Goal: Task Accomplishment & Management: Use online tool/utility

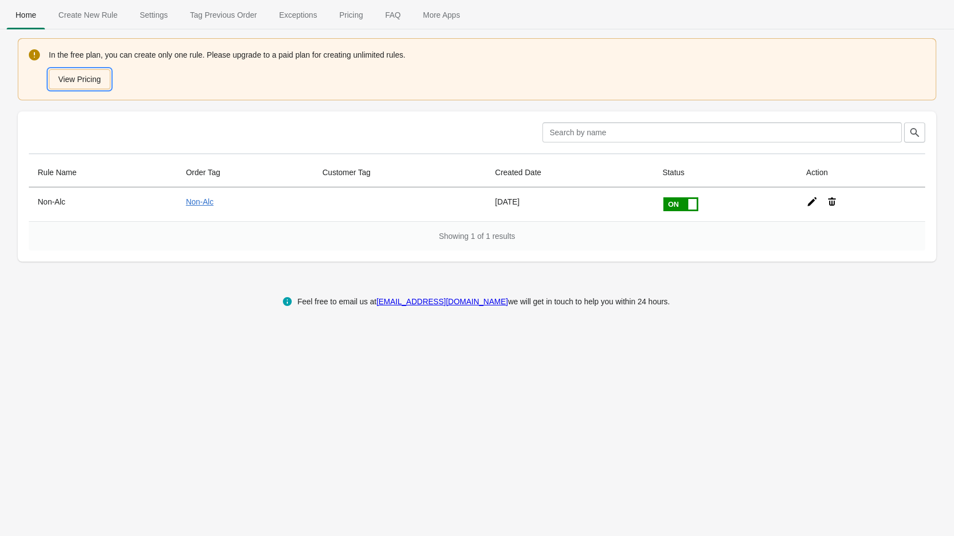
click at [92, 80] on button "View Pricing" at bounding box center [80, 79] width 62 height 20
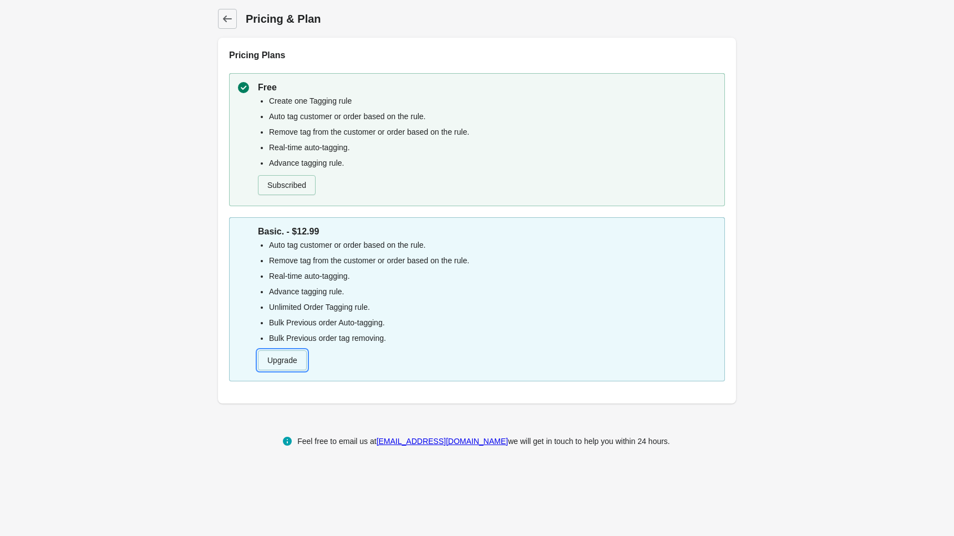
click at [292, 362] on button "Upgrade" at bounding box center [282, 361] width 49 height 20
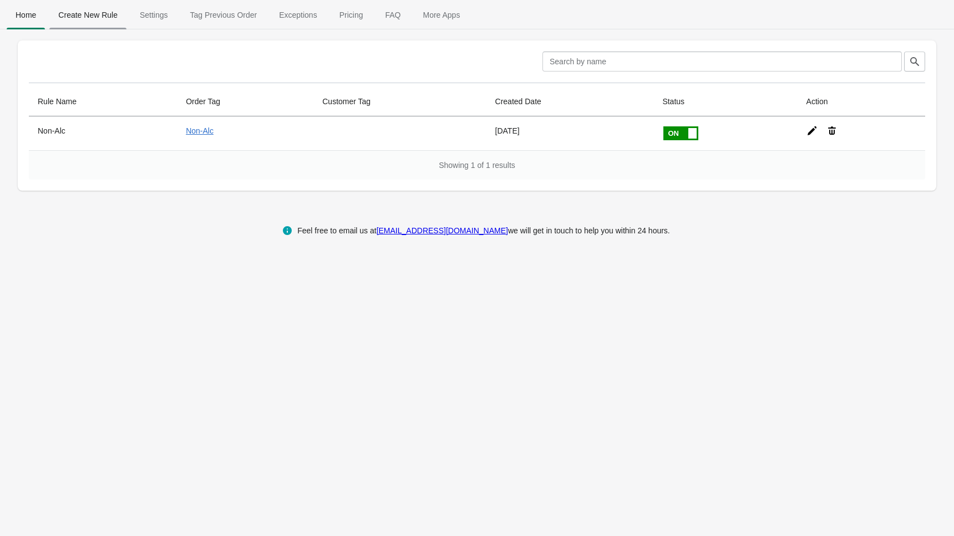
click at [103, 21] on span "Create New Rule" at bounding box center [87, 15] width 77 height 20
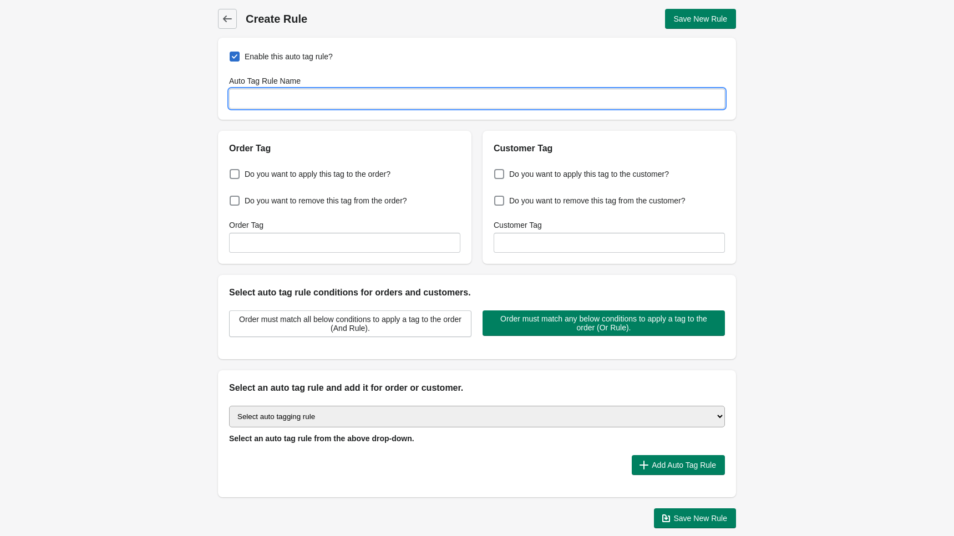
click at [268, 102] on input "Auto Tag Rule Name" at bounding box center [477, 99] width 496 height 20
type input "Alcohol"
click at [239, 178] on span at bounding box center [235, 174] width 10 height 10
click at [232, 171] on input "Do you want to apply this tag to the order?" at bounding box center [232, 171] width 1 height 1
checkbox input "true"
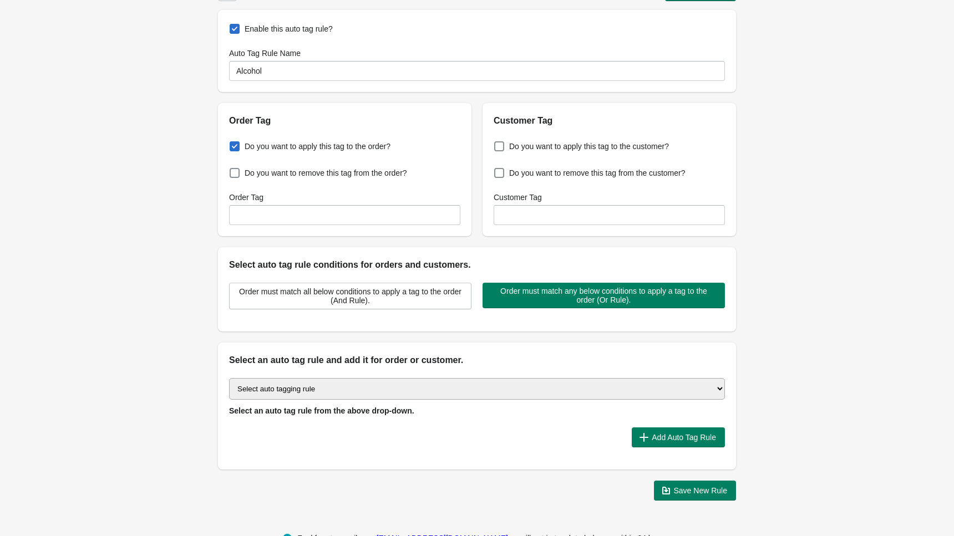
scroll to position [29, 0]
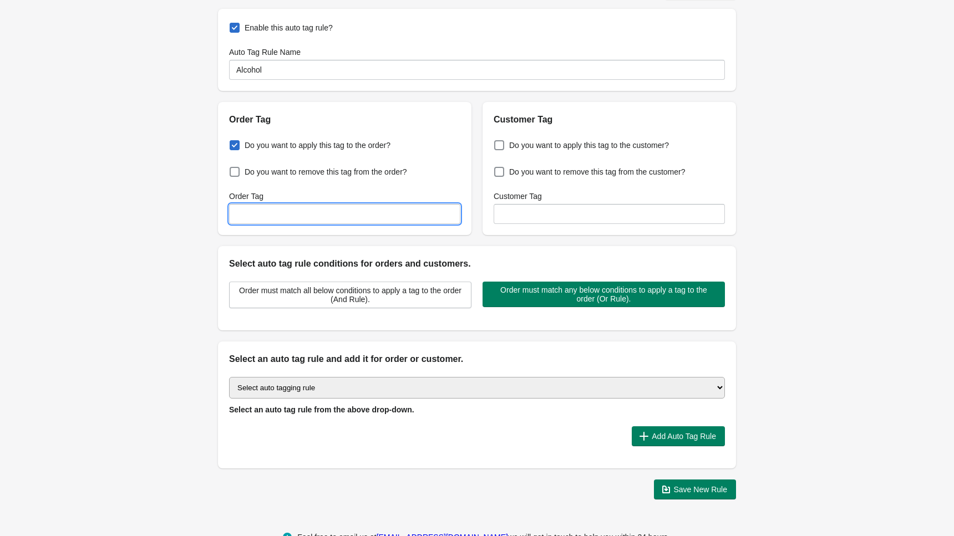
click at [428, 217] on input "Order Tag" at bounding box center [344, 214] width 231 height 20
type input "ACS"
click at [462, 243] on div "Enable this auto tag rule? Auto Tag Rule Name Alcohol Order Tag Do you want to …" at bounding box center [477, 254] width 518 height 491
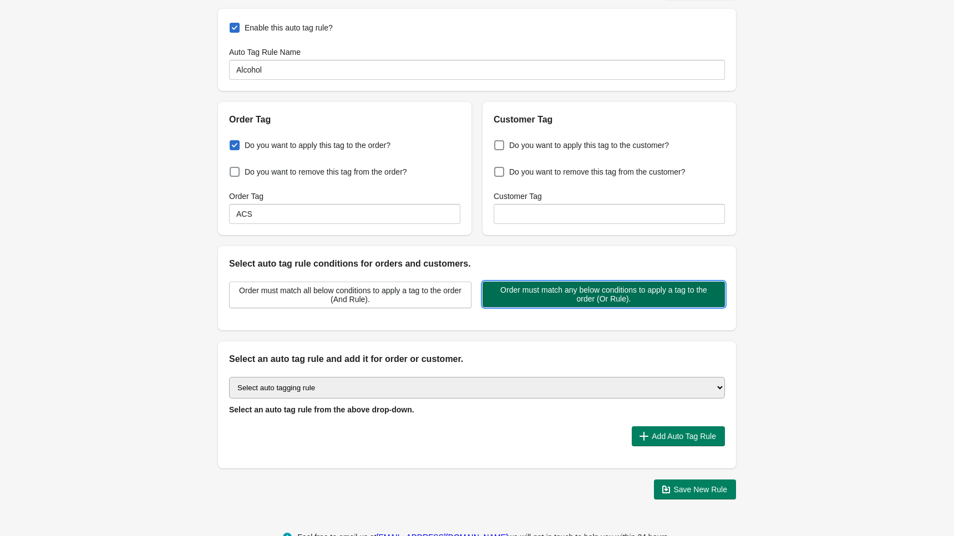
click at [570, 297] on span "Order must match any below conditions to apply a tag to the order (Or Rule)." at bounding box center [603, 295] width 225 height 18
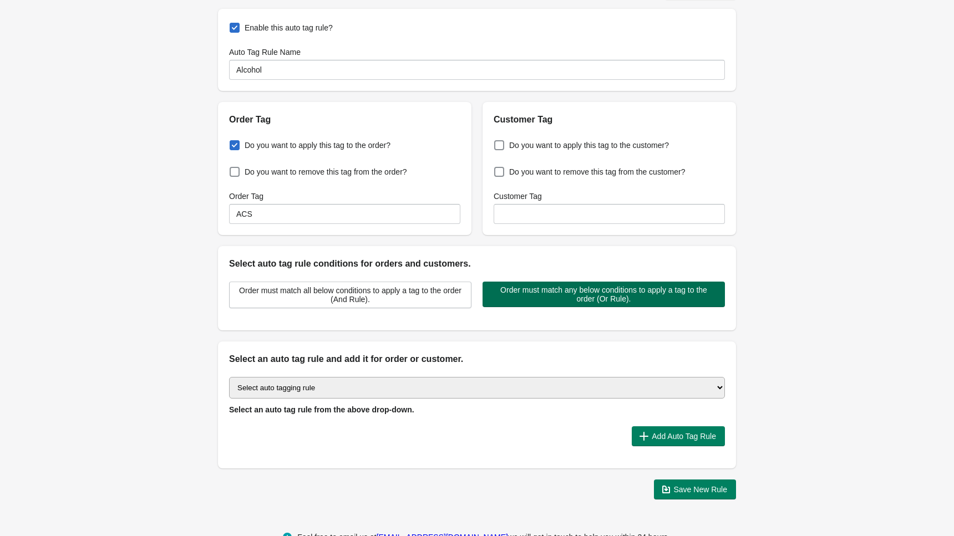
scroll to position [58, 0]
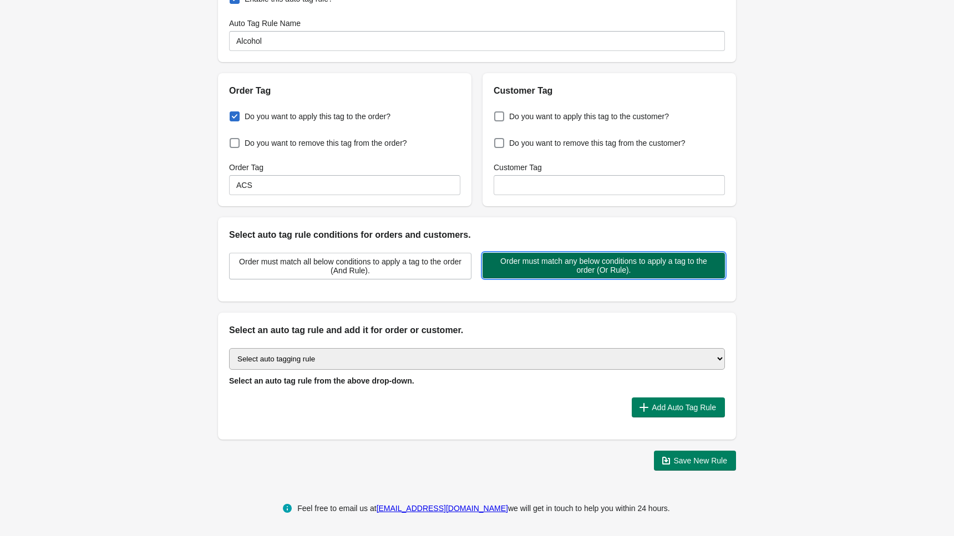
click at [616, 264] on span "Order must match any below conditions to apply a tag to the order (Or Rule)." at bounding box center [603, 266] width 225 height 18
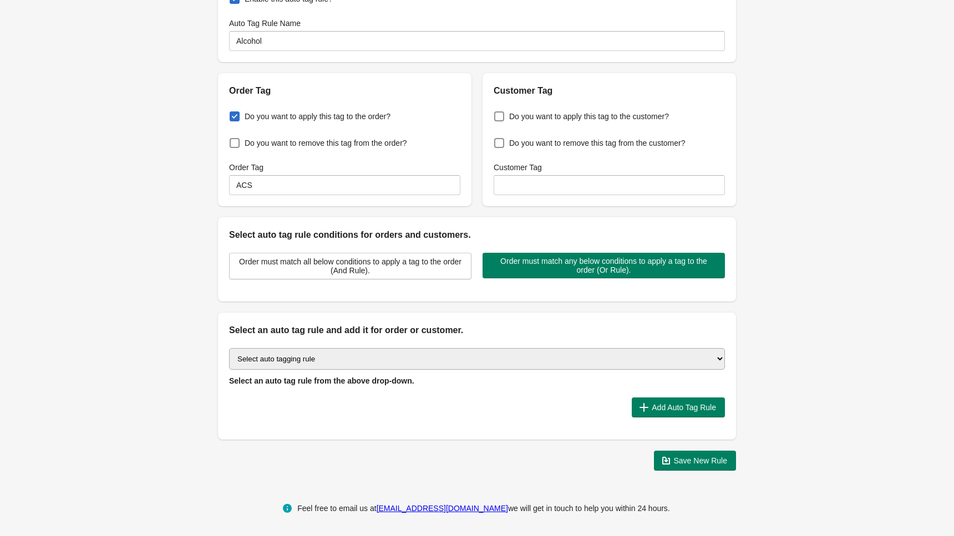
click at [717, 352] on select "Select auto tagging rule Tag by order amount Tag based on the order count (Volu…" at bounding box center [477, 359] width 496 height 22
click at [653, 354] on select "Select auto tagging rule Tag by order amount Tag based on the order count (Volu…" at bounding box center [477, 359] width 496 height 22
click at [569, 362] on select "Select auto tagging rule Tag by order amount Tag based on the order count (Volu…" at bounding box center [477, 359] width 496 height 22
click at [321, 359] on select "Select auto tagging rule Tag by order amount Tag based on the order count (Volu…" at bounding box center [477, 359] width 496 height 22
select select "2"
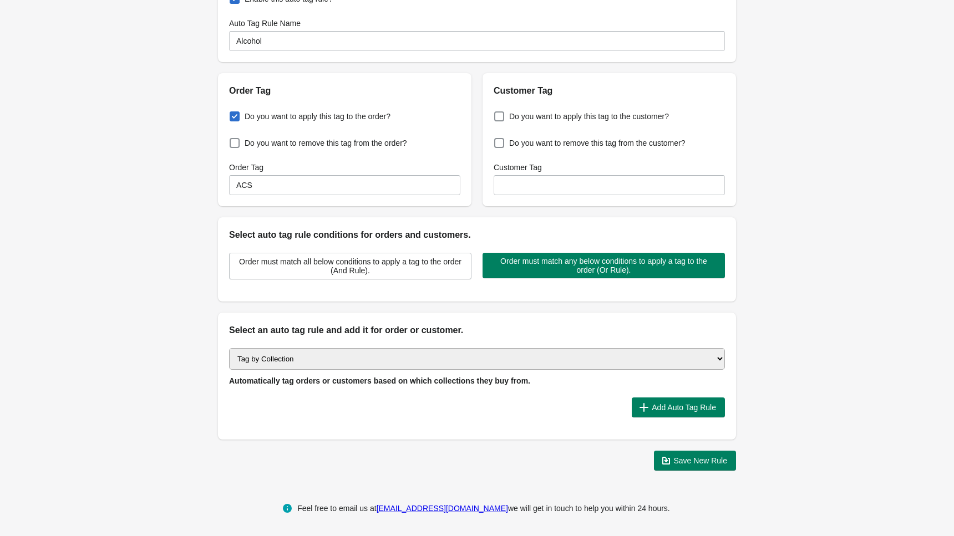
click at [138, 313] on div "Back Create Rule Save New Rule Enable this auto tag rule? Auto Tag Rule Name Al…" at bounding box center [477, 210] width 954 height 537
click at [260, 362] on select "Select auto tagging rule Tag by order amount Tag based on the order count (Volu…" at bounding box center [477, 359] width 496 height 22
click at [335, 357] on select "Select auto tagging rule Tag by order amount Tag based on the order count (Volu…" at bounding box center [477, 359] width 496 height 22
click at [688, 406] on span "Add Auto Tag Rule" at bounding box center [684, 407] width 64 height 9
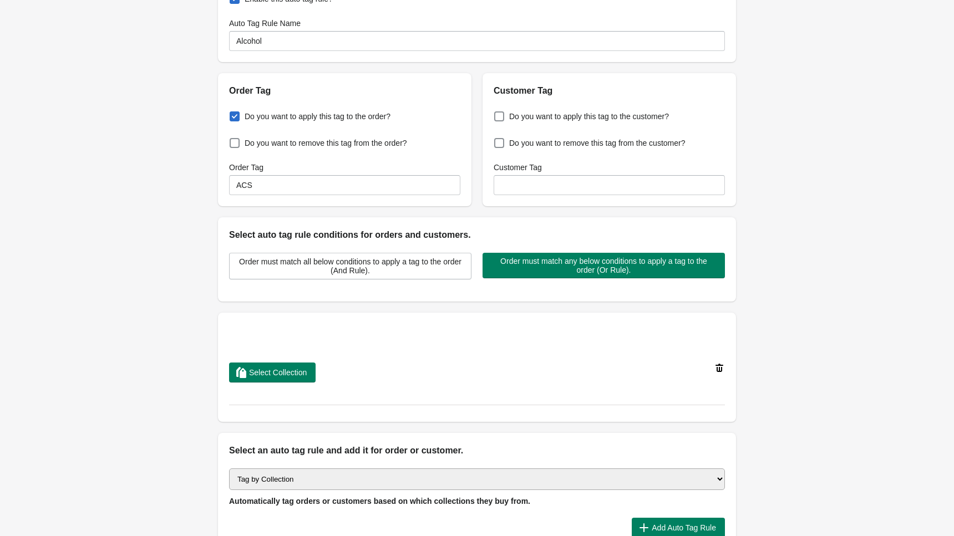
scroll to position [125, 0]
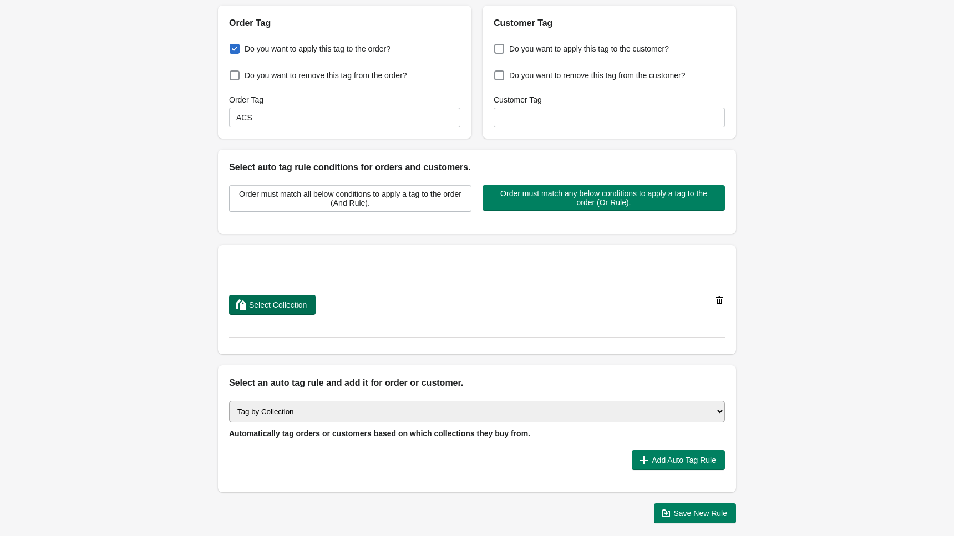
click at [263, 306] on span "Select Collection" at bounding box center [278, 305] width 58 height 9
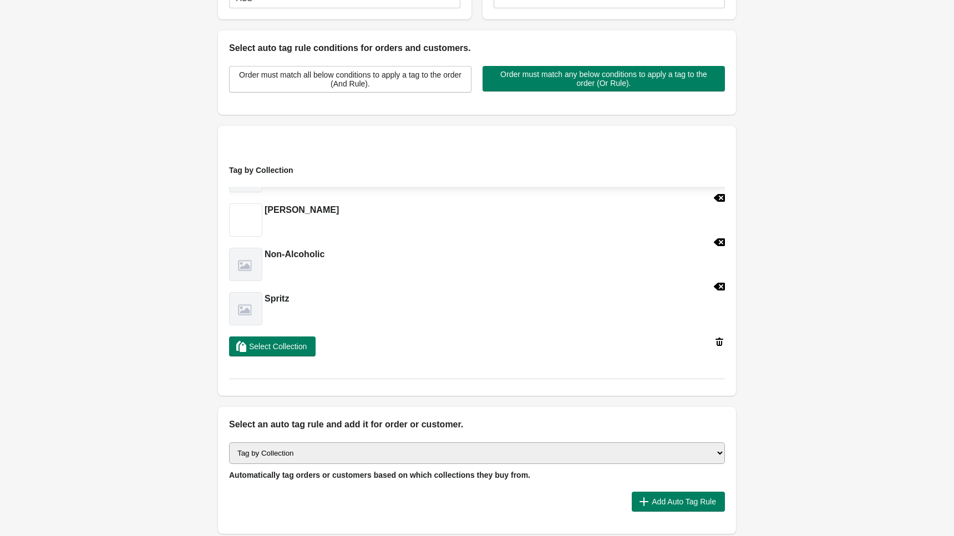
scroll to position [338, 0]
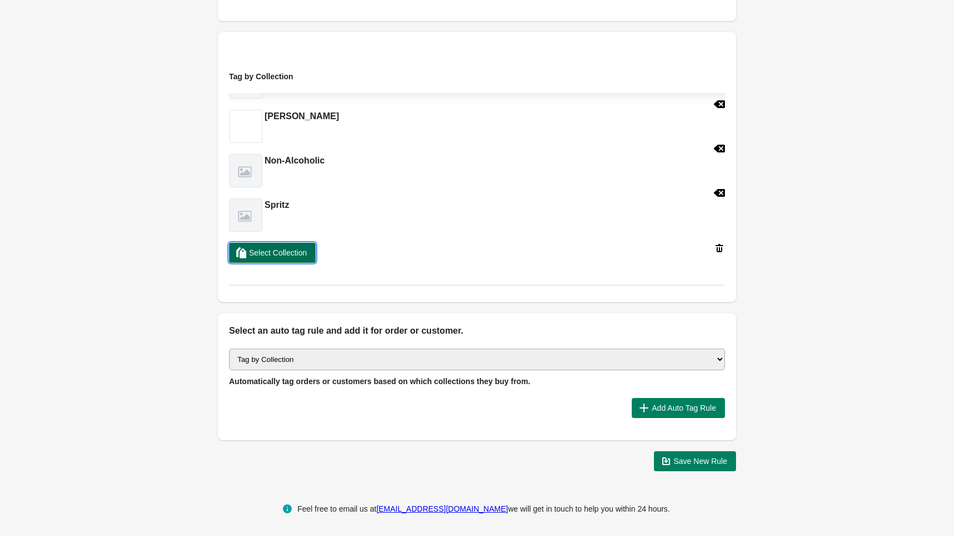
click at [298, 253] on span "Select Collection" at bounding box center [278, 253] width 58 height 9
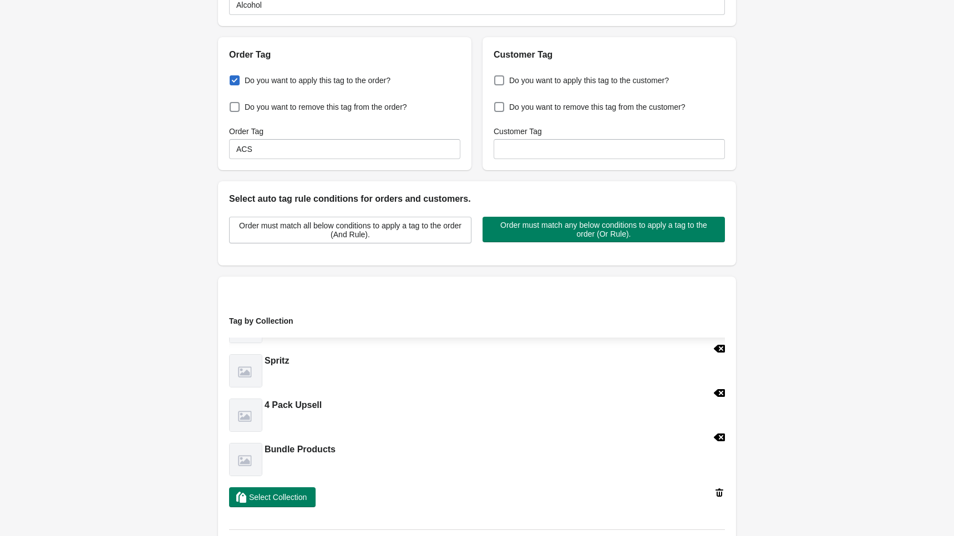
scroll to position [0, 0]
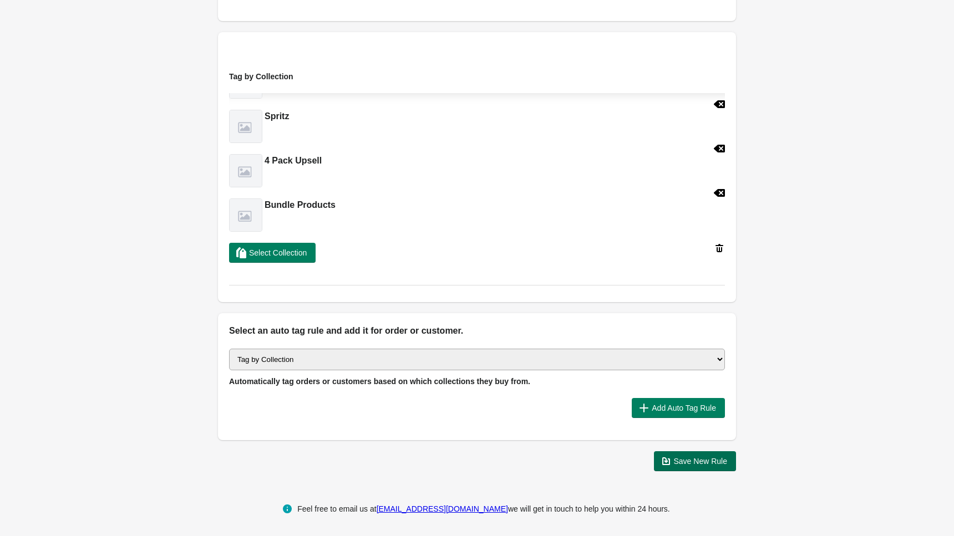
click at [674, 465] on button "Save New Rule" at bounding box center [695, 462] width 83 height 20
